Goal: Task Accomplishment & Management: Use online tool/utility

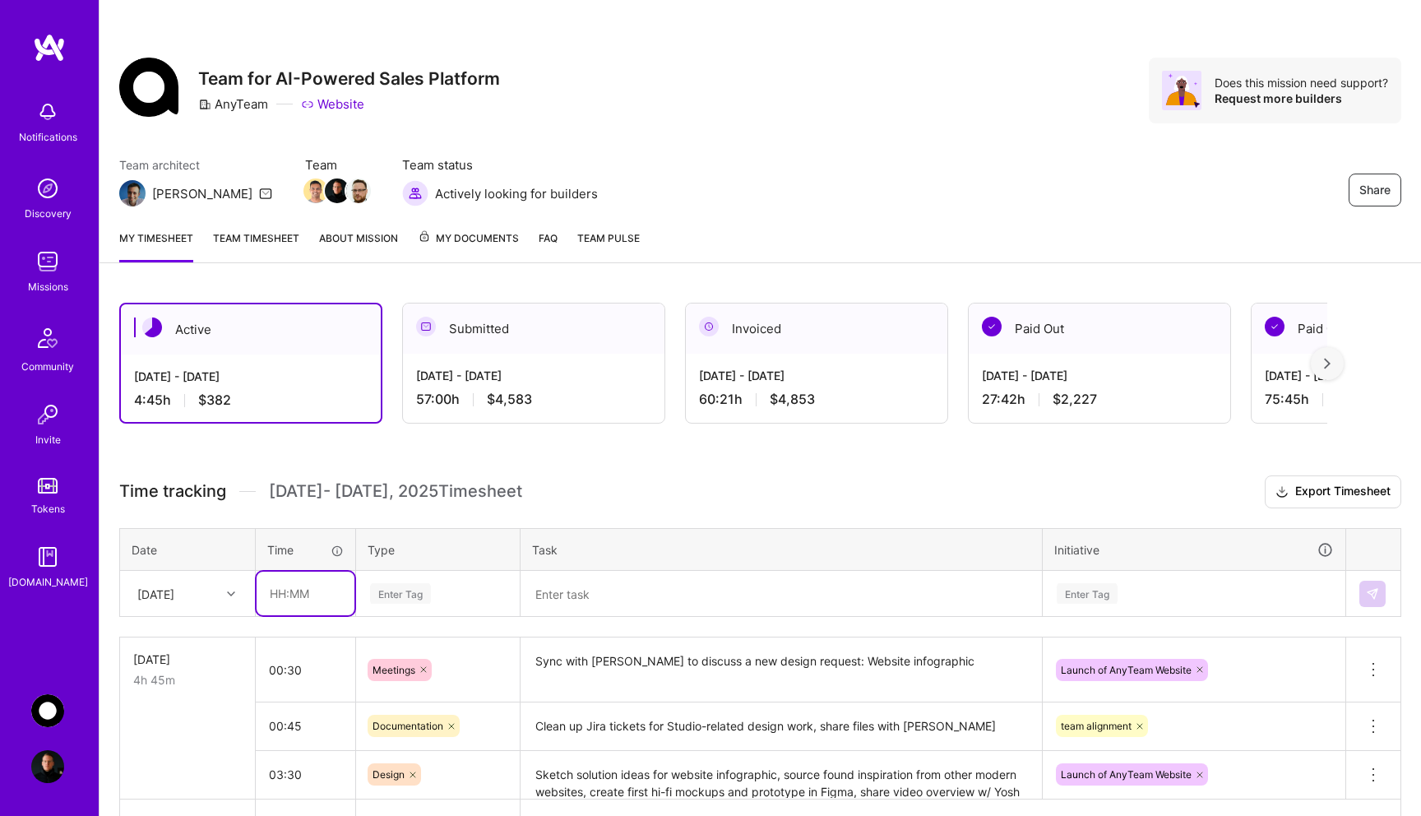
click at [314, 601] on input "text" at bounding box center [306, 593] width 98 height 44
type input "00:15"
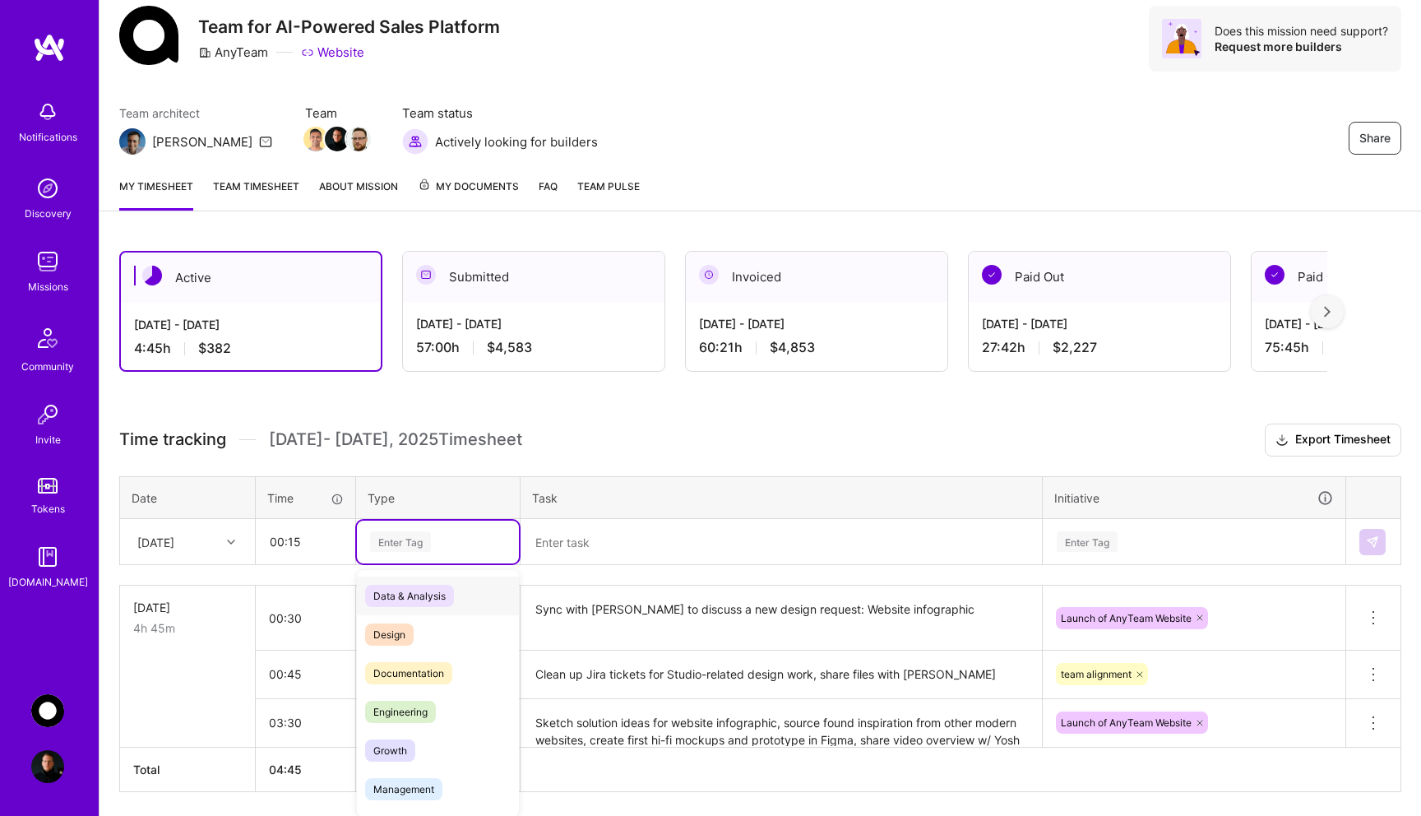
click at [461, 563] on div "option Data & Analysis focused, 0 of 2. 17 results available. Use Up and Down t…" at bounding box center [438, 541] width 162 height 43
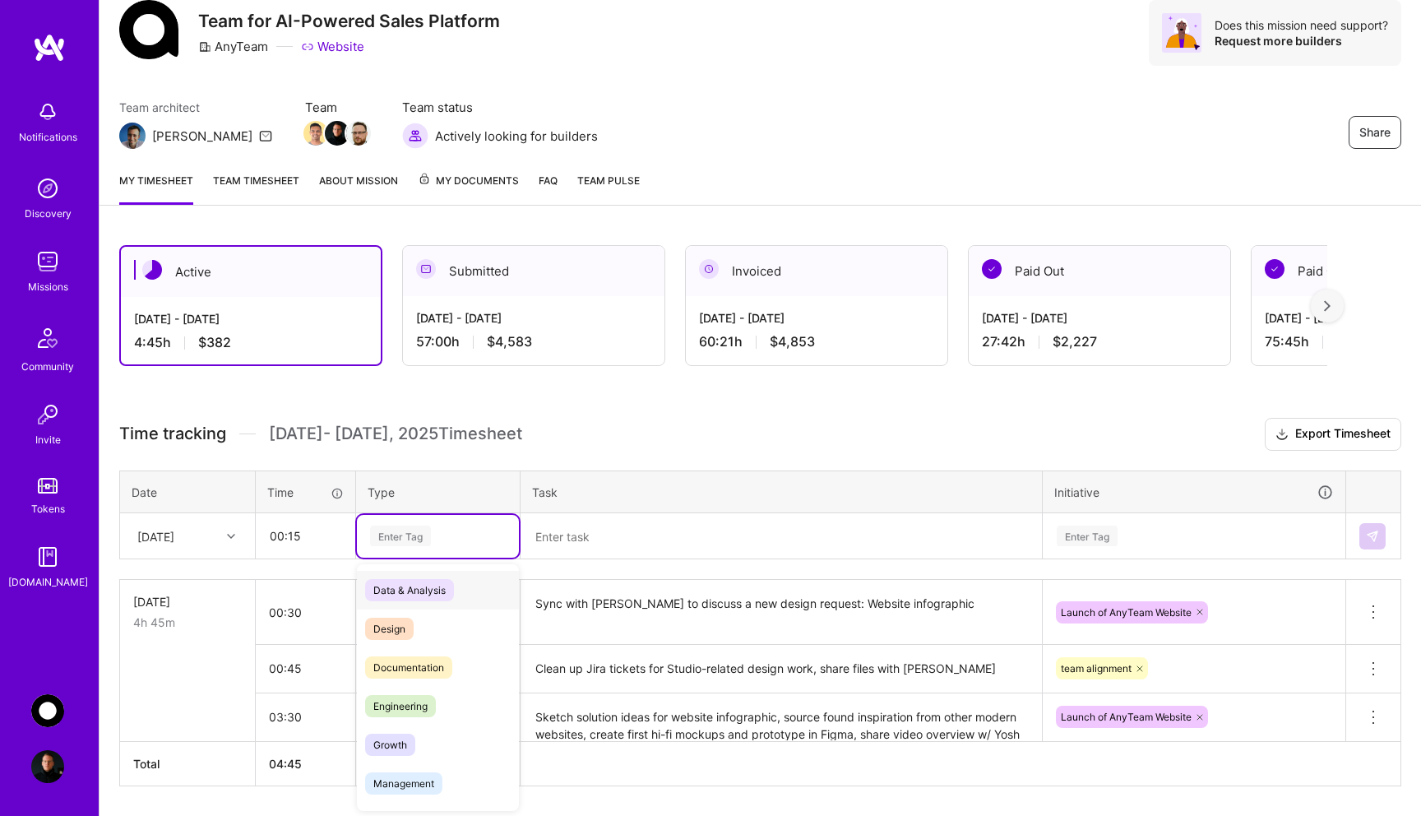
scroll to position [59, 0]
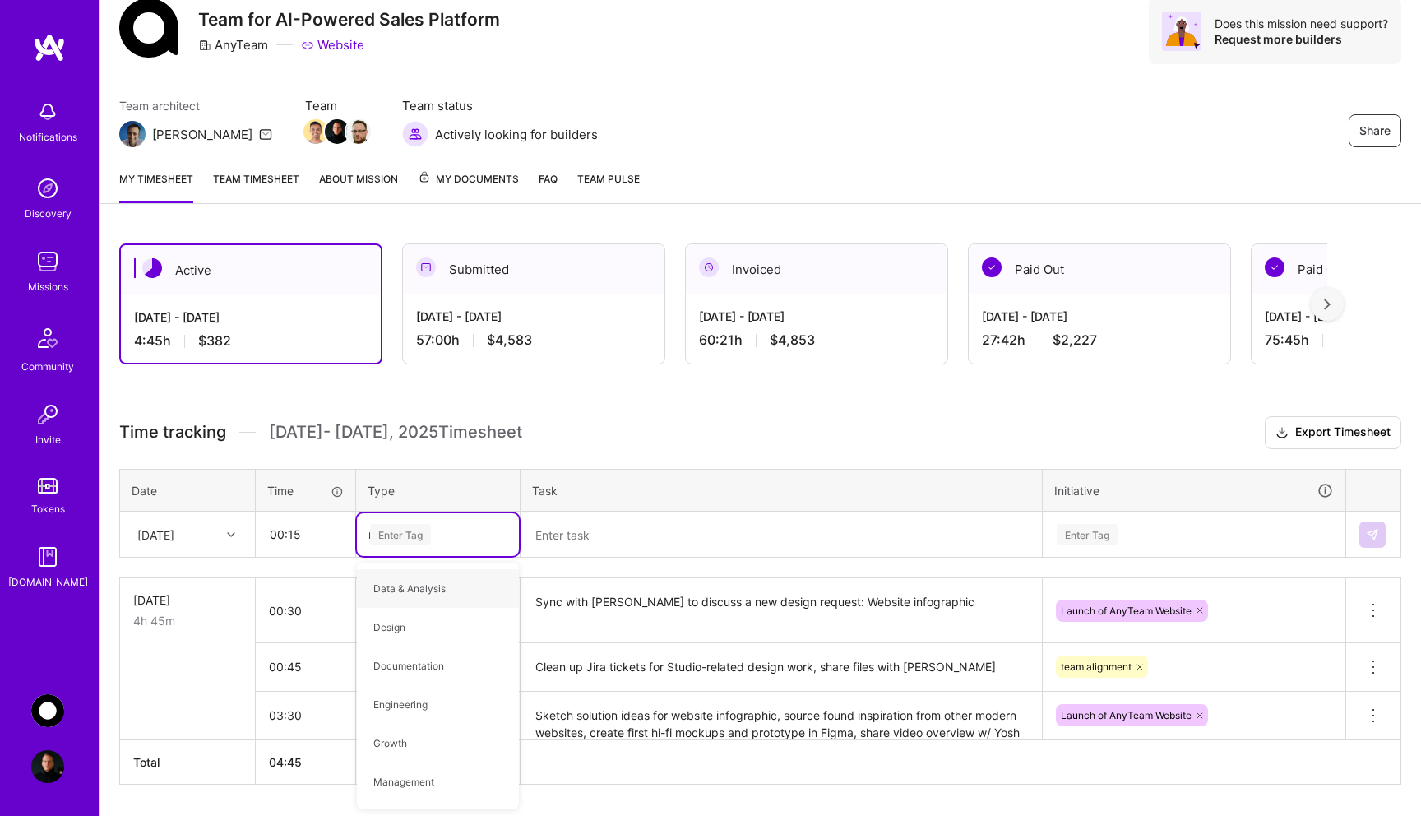
type input "mee"
click at [441, 587] on div "Meetings" at bounding box center [438, 588] width 162 height 39
click at [611, 534] on textarea at bounding box center [781, 534] width 518 height 43
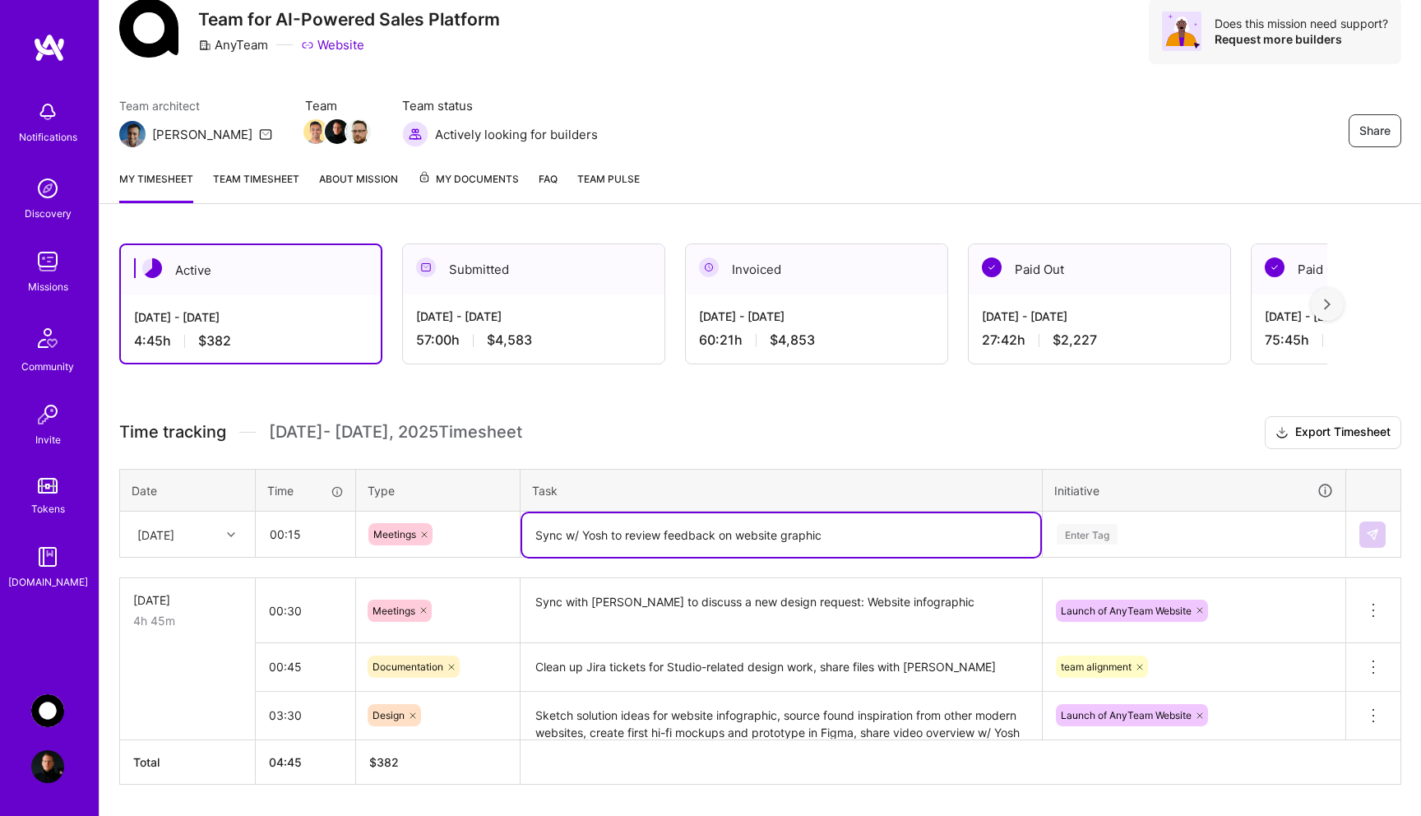
type textarea "Sync w/ Yosh to review feedback on website graphic"
click at [1098, 536] on div "Enter Tag" at bounding box center [1193, 534] width 301 height 43
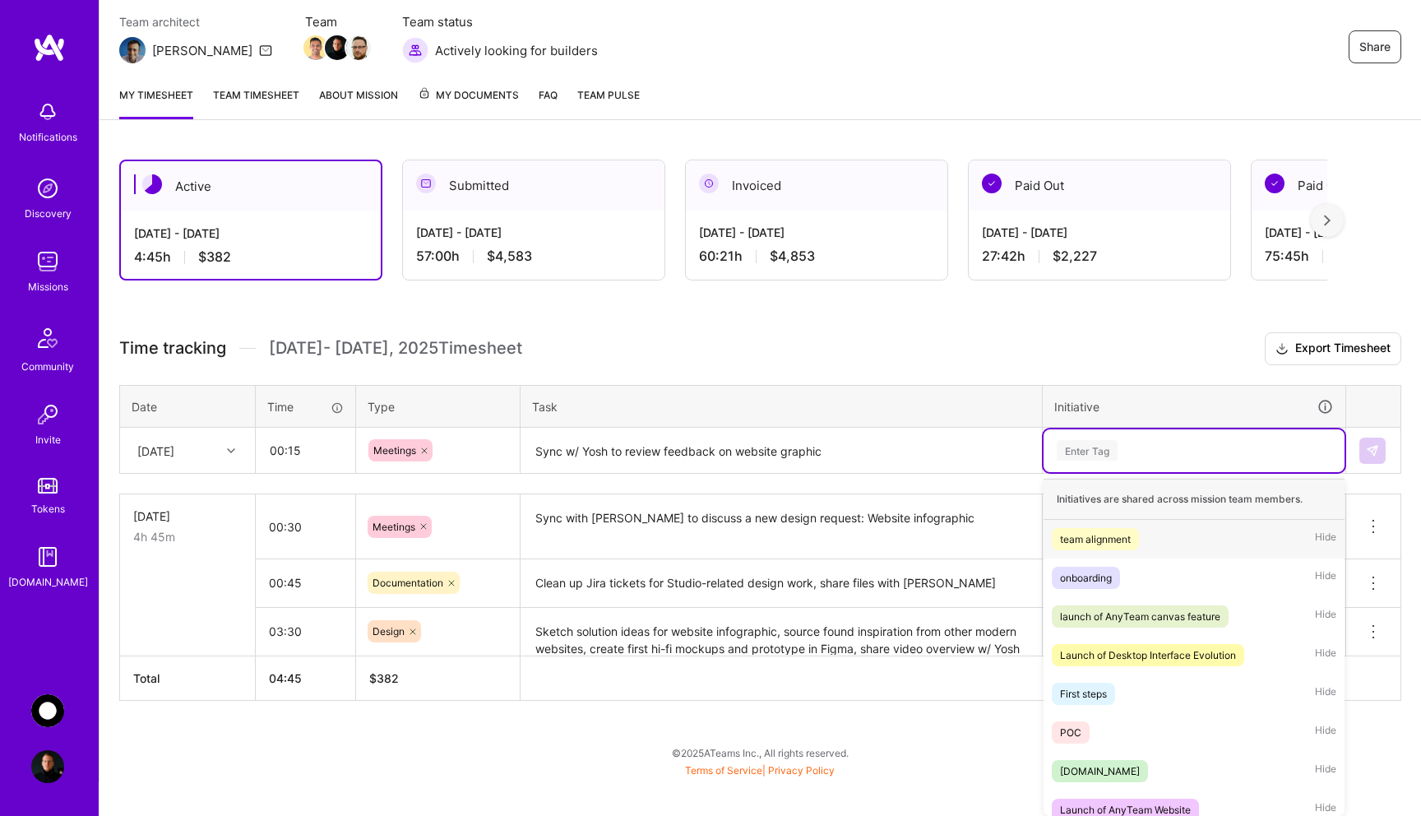
click at [1114, 548] on span "team alignment" at bounding box center [1095, 539] width 87 height 22
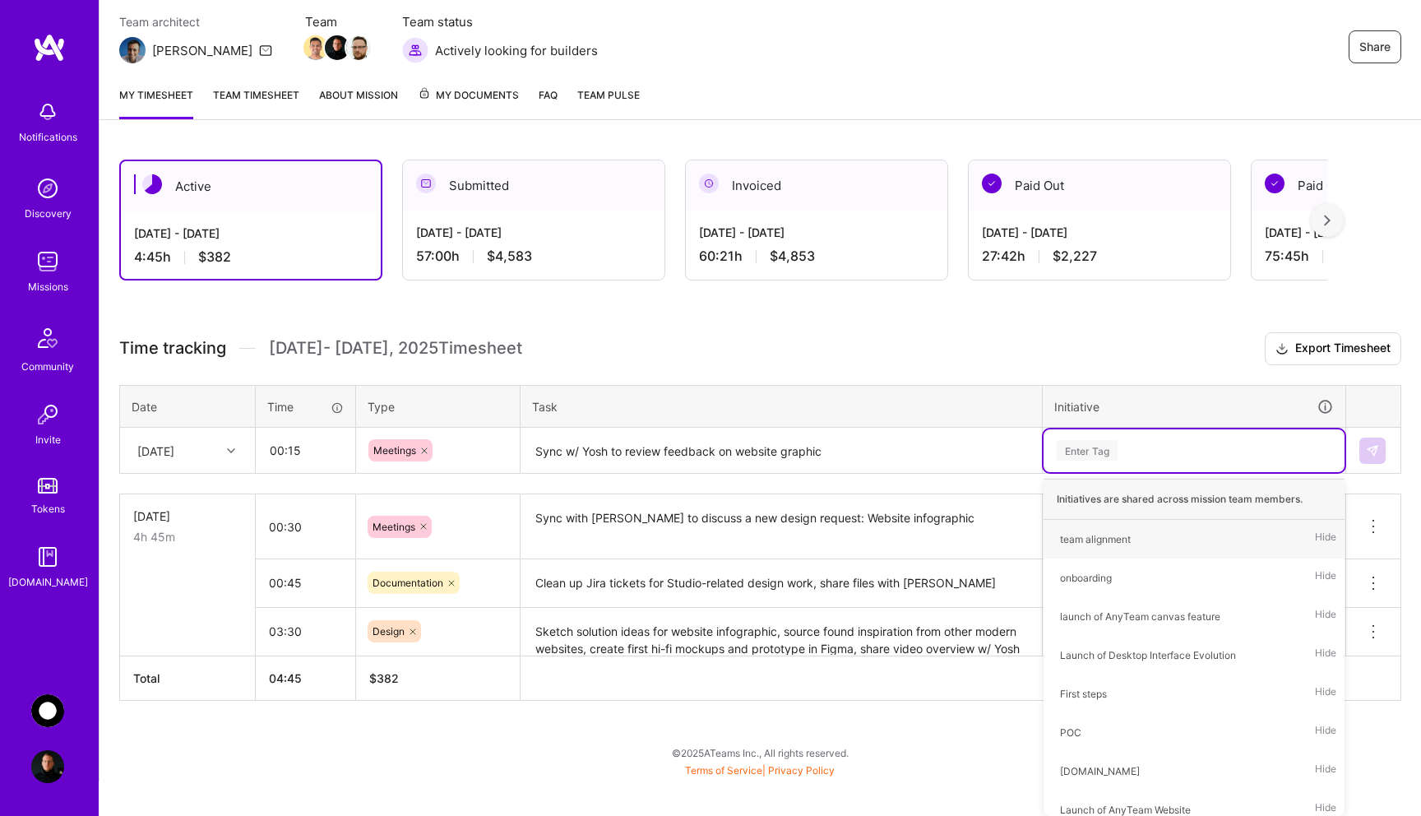
scroll to position [109, 0]
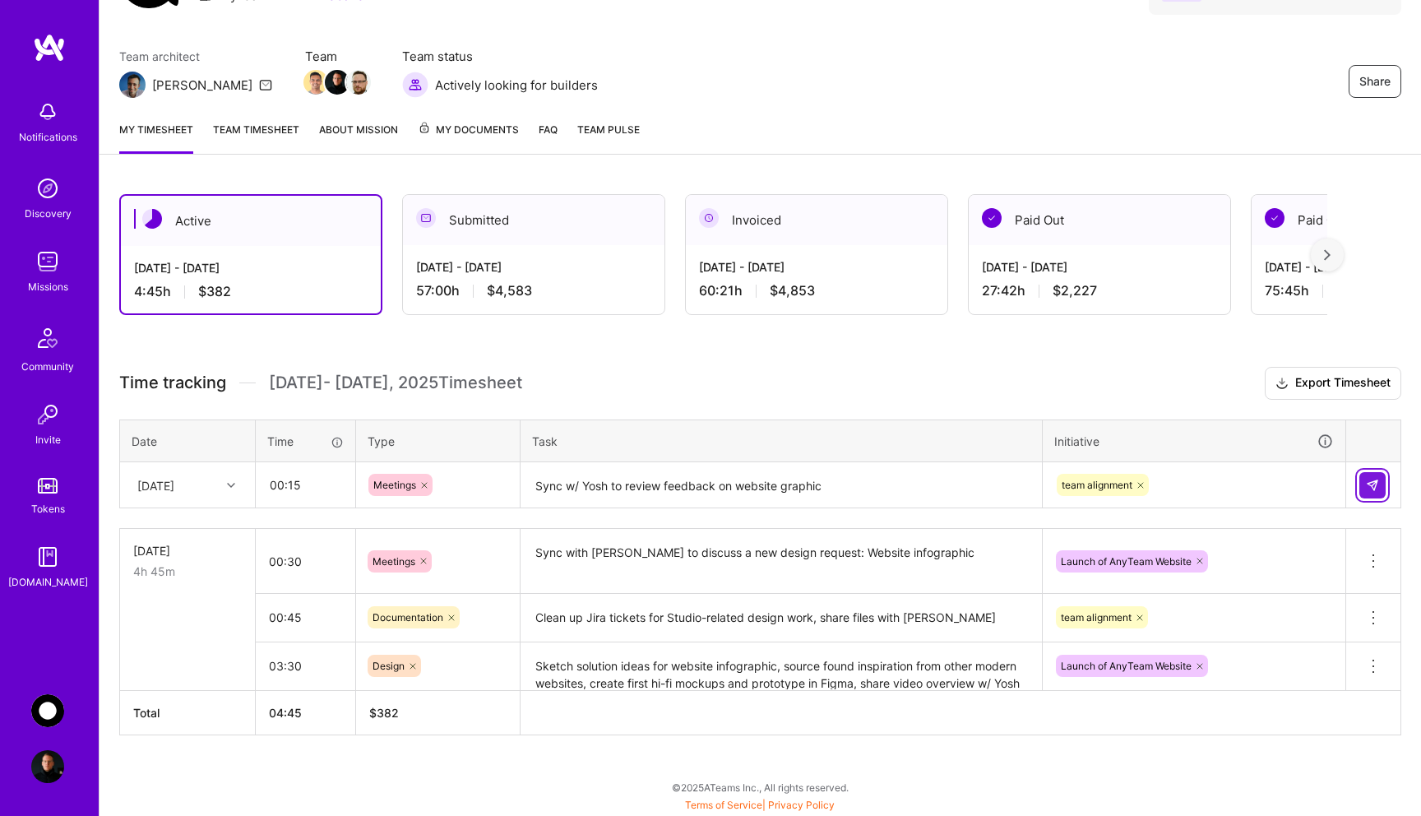
click at [1371, 487] on img at bounding box center [1372, 484] width 13 height 13
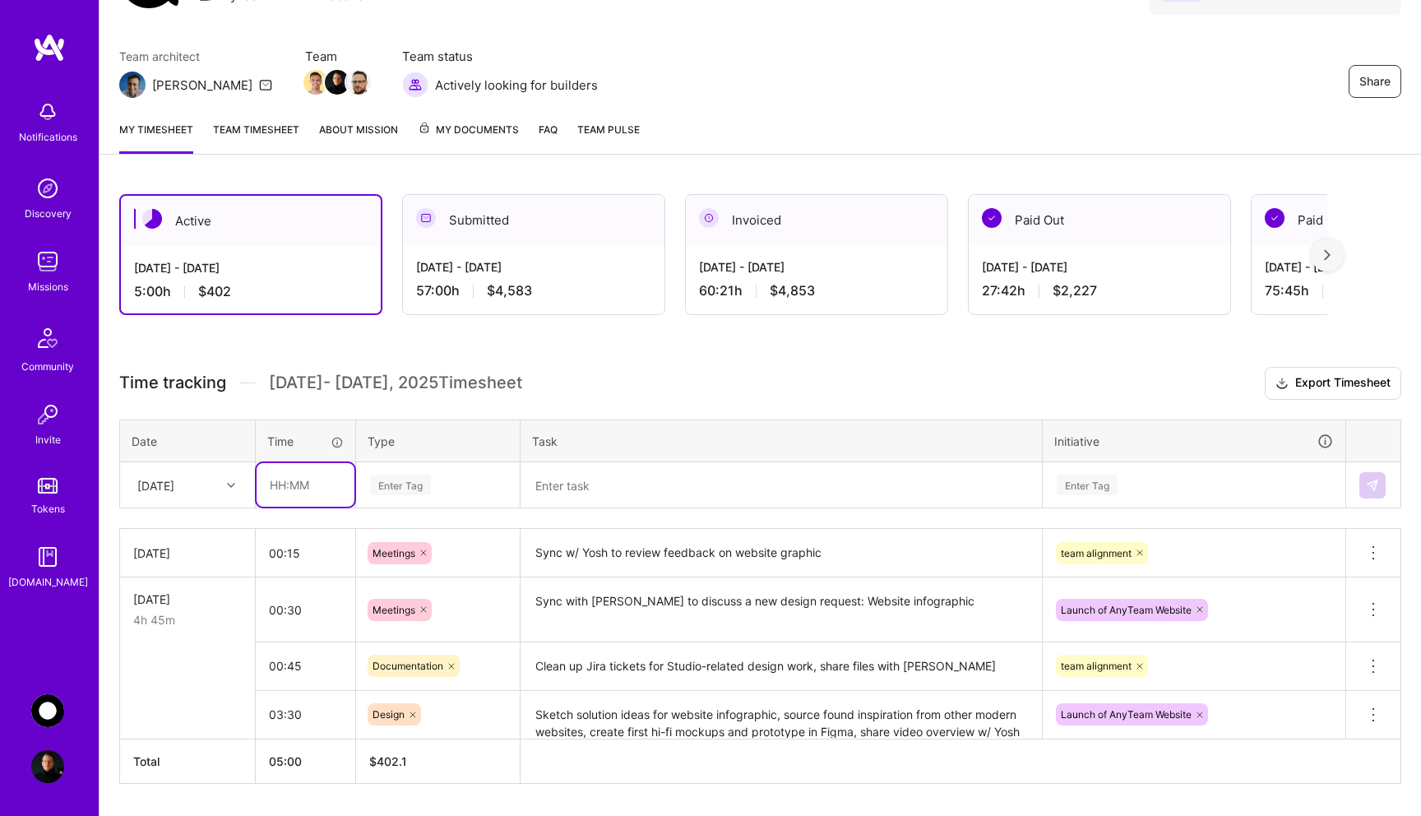
click at [307, 487] on input "text" at bounding box center [306, 485] width 98 height 44
type input "02:00"
click at [427, 487] on div "Enter Tag" at bounding box center [400, 484] width 61 height 25
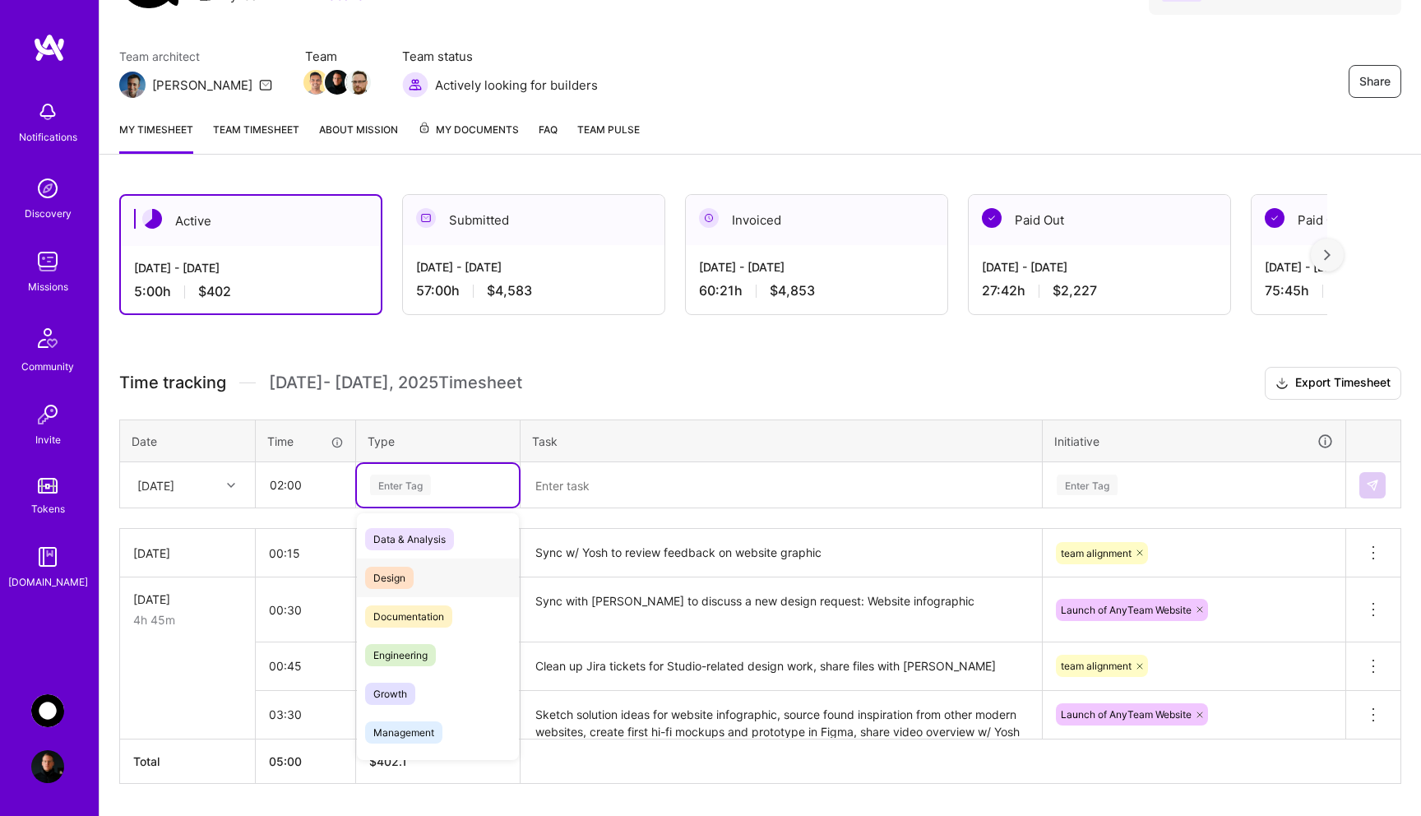
click at [434, 574] on div "Design" at bounding box center [438, 577] width 162 height 39
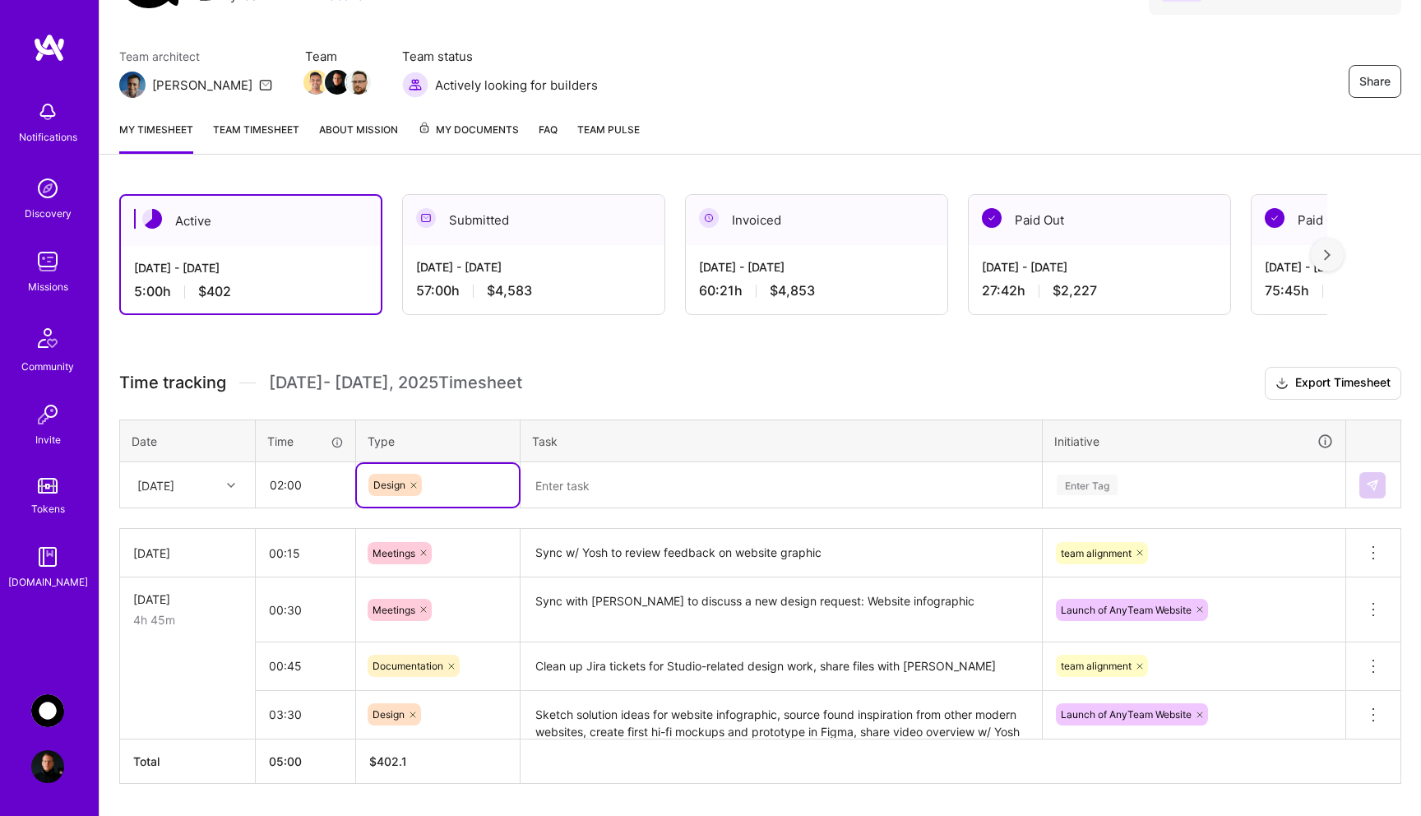
click at [602, 492] on textarea at bounding box center [781, 486] width 518 height 44
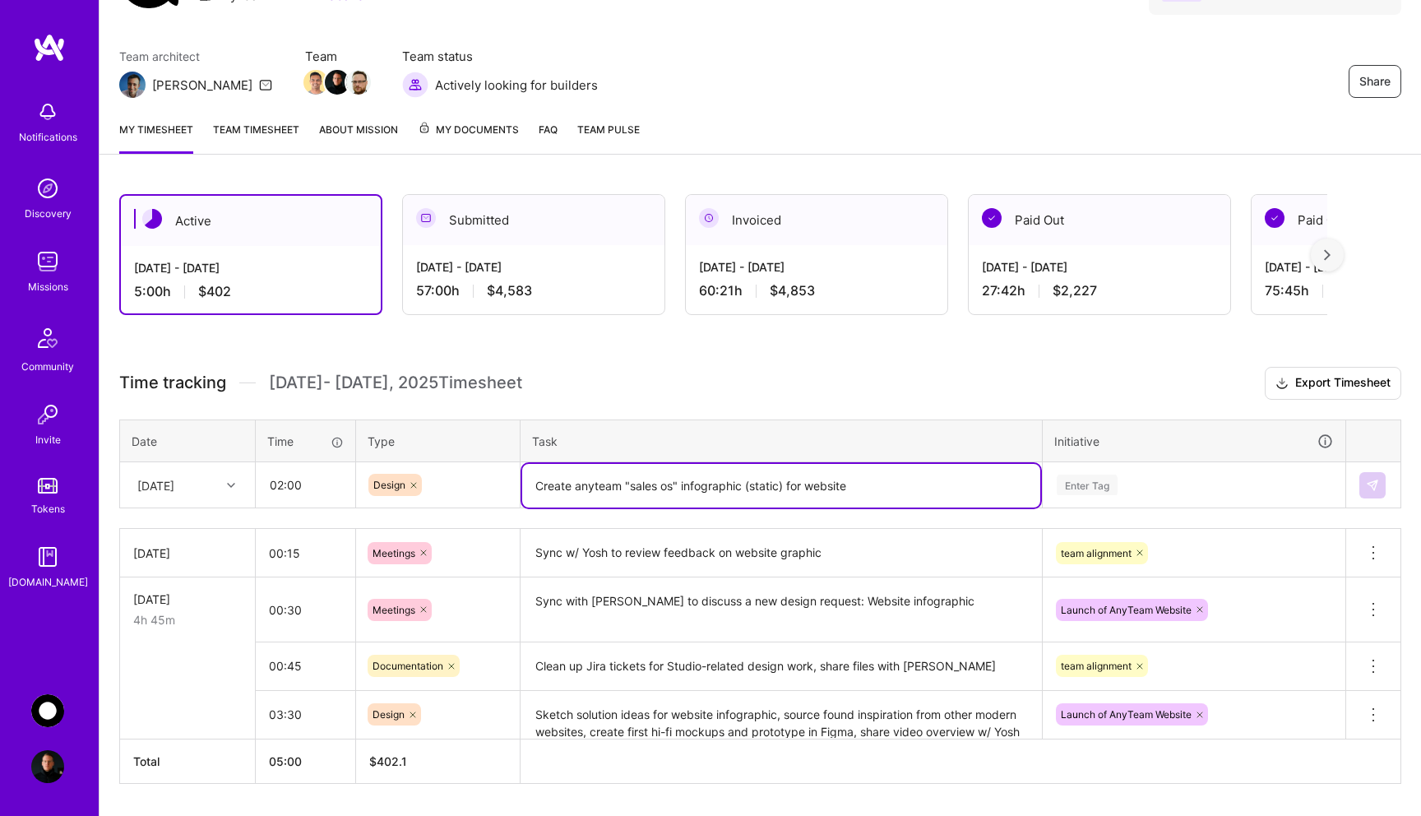
type textarea "Create anyteam "sales os" infographic (static) for website"
click at [1072, 488] on div "Enter Tag" at bounding box center [1193, 485] width 301 height 43
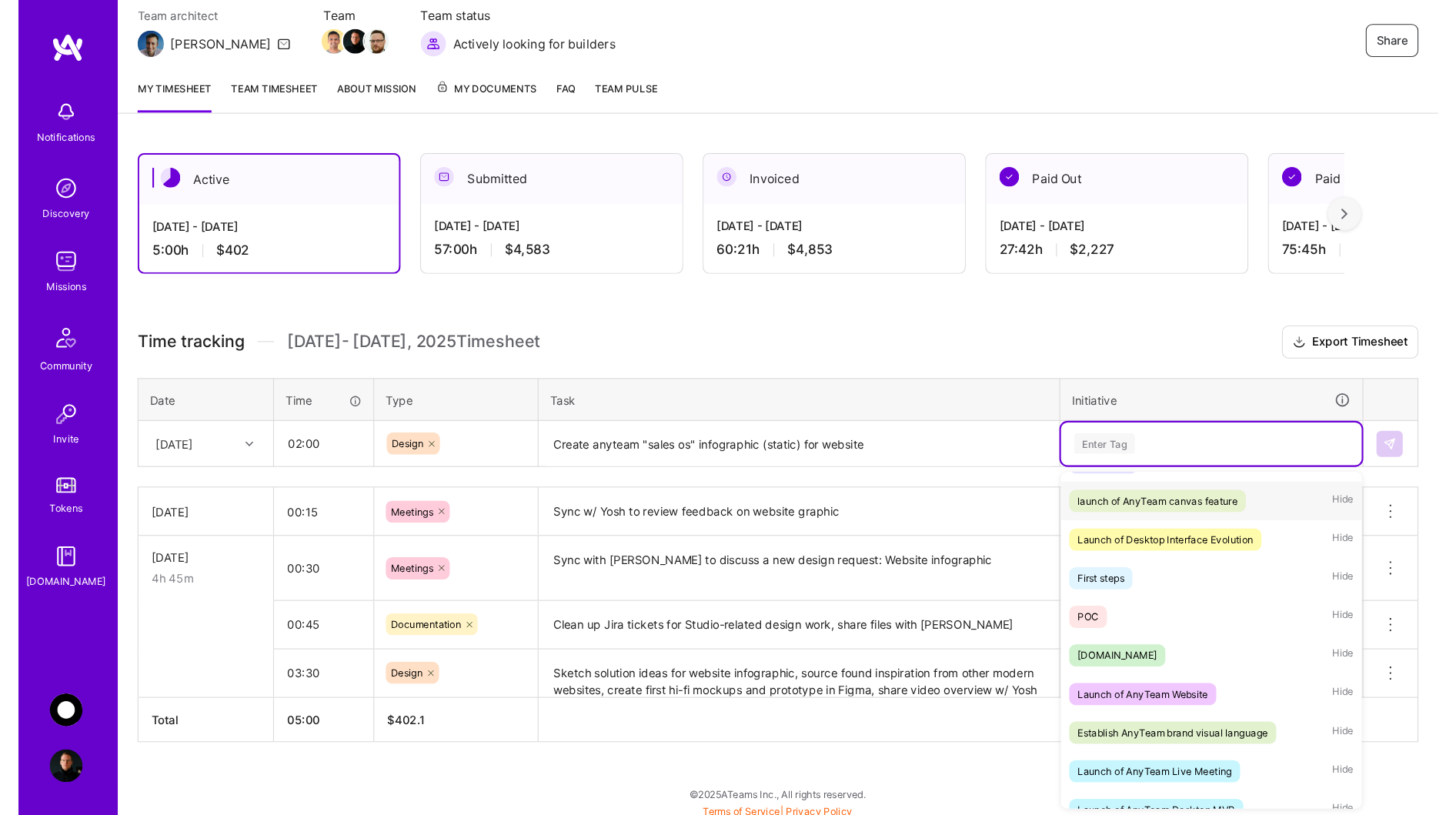
scroll to position [142, 0]
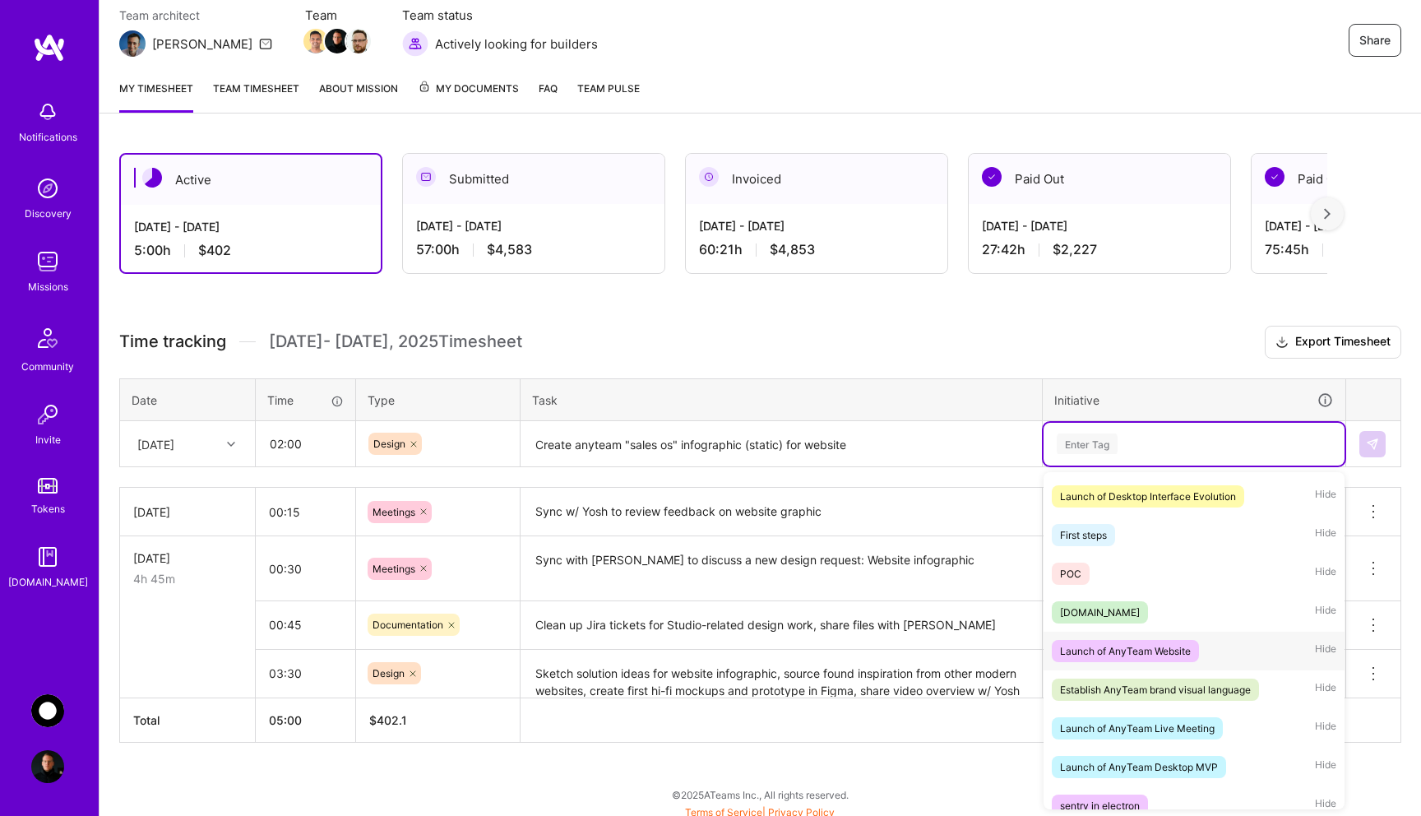
click at [1172, 644] on div "Launch of AnyTeam Website" at bounding box center [1125, 650] width 131 height 17
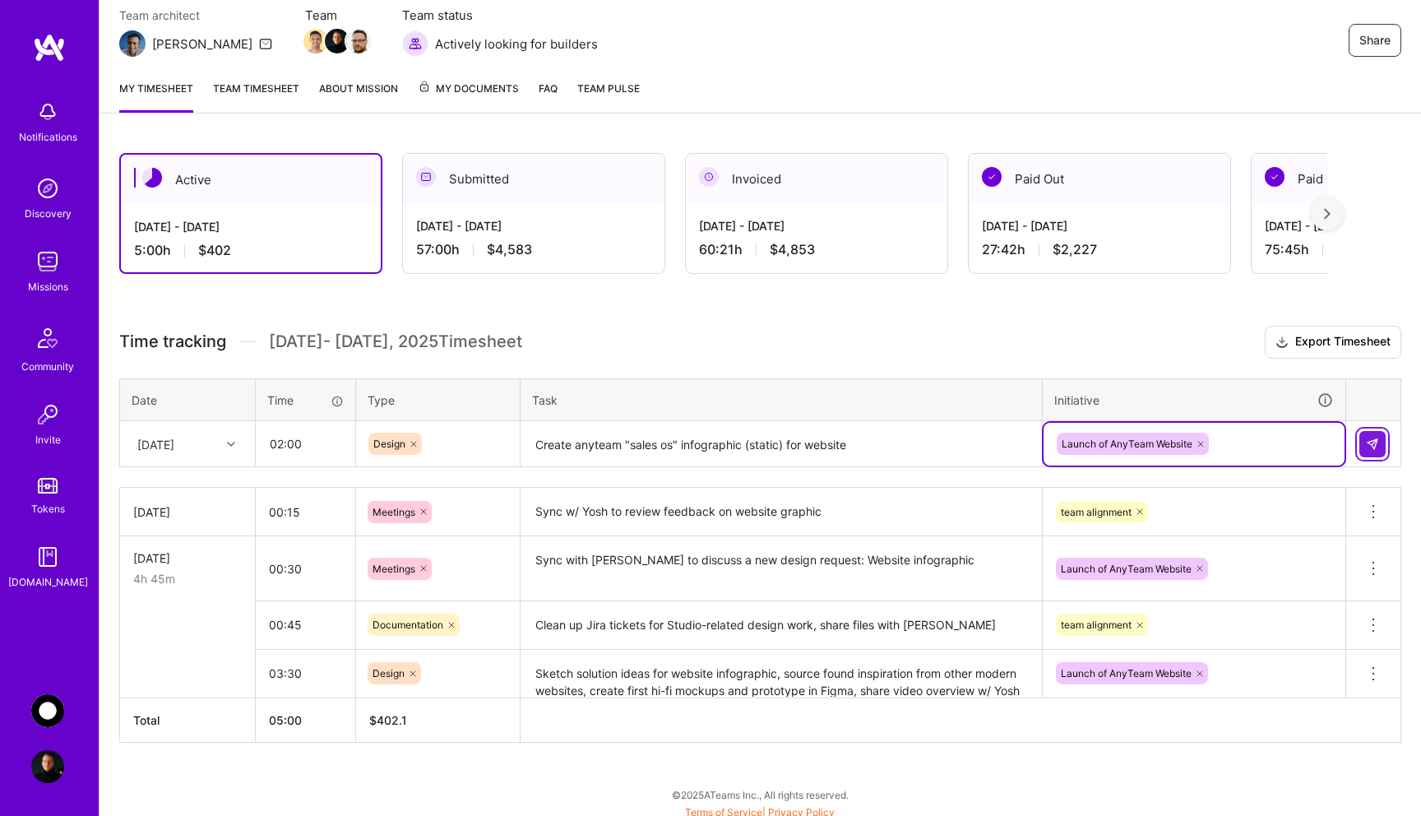
click at [1369, 444] on img at bounding box center [1372, 443] width 13 height 13
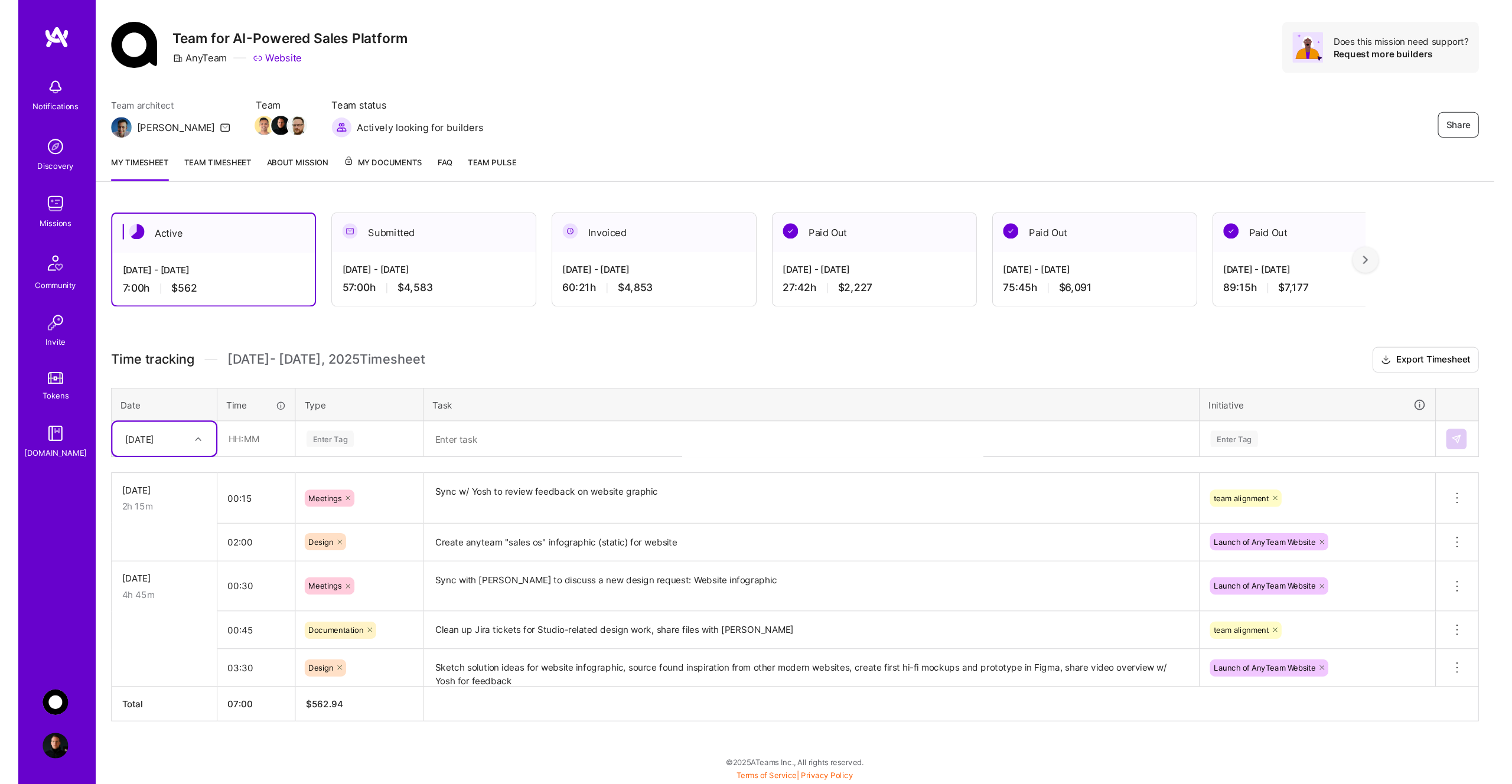
scroll to position [0, 0]
